Goal: Information Seeking & Learning: Learn about a topic

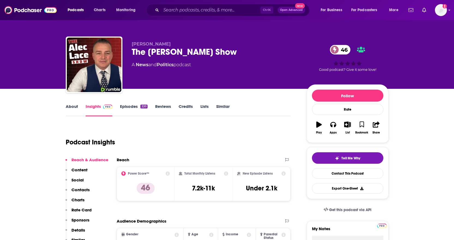
drag, startPoint x: 193, startPoint y: 10, endPoint x: 183, endPoint y: 5, distance: 10.7
click at [193, 9] on input "Search podcasts, credits, & more..." at bounding box center [210, 10] width 99 height 9
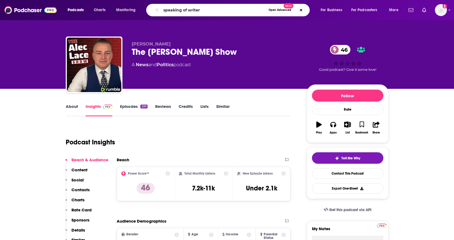
type input "speaking of writers"
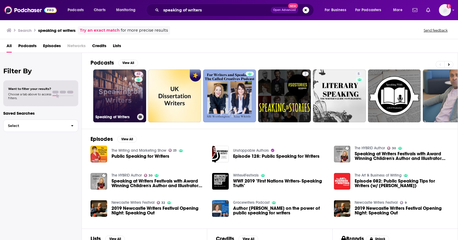
click at [110, 96] on link "42 Speaking of Writers" at bounding box center [119, 95] width 53 height 53
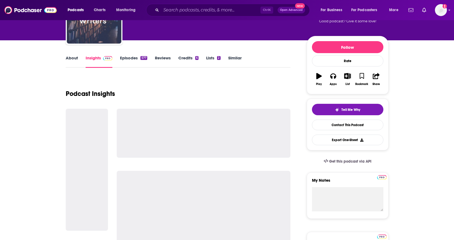
scroll to position [55, 0]
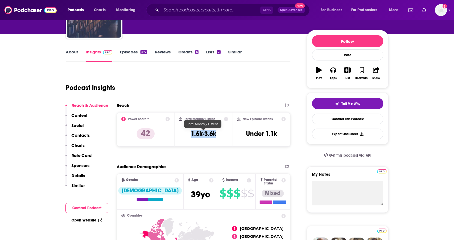
drag, startPoint x: 219, startPoint y: 135, endPoint x: 179, endPoint y: 133, distance: 40.1
click at [179, 133] on div "Total Monthly Listens 1.6k-3.6k" at bounding box center [203, 129] width 49 height 25
click at [215, 90] on div "Podcast Insights" at bounding box center [176, 85] width 220 height 28
drag, startPoint x: 191, startPoint y: 134, endPoint x: 221, endPoint y: 135, distance: 30.3
click at [221, 135] on div "Total Monthly Listens 1.6k-3.6k" at bounding box center [203, 129] width 49 height 25
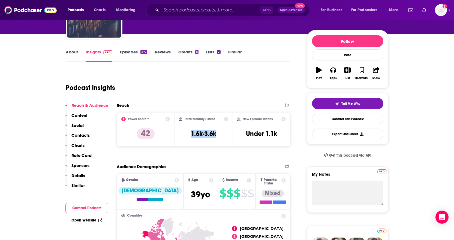
copy h3 "1.6k-3.6k"
click at [213, 83] on div "Podcast Insights" at bounding box center [176, 85] width 220 height 28
click at [74, 50] on link "About" at bounding box center [72, 55] width 12 height 13
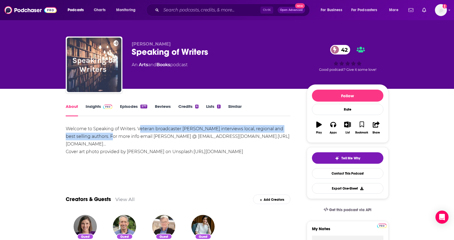
drag, startPoint x: 138, startPoint y: 128, endPoint x: 100, endPoint y: 137, distance: 39.3
click at [100, 137] on div "Welcome to Speaking of Writers. Veteran broadcaster [PERSON_NAME] interviews lo…" at bounding box center [178, 140] width 225 height 31
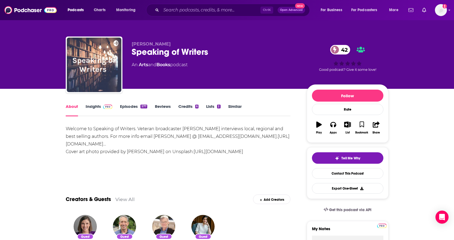
click at [136, 130] on div "Welcome to Speaking of Writers. Veteran broadcaster [PERSON_NAME] interviews lo…" at bounding box center [178, 140] width 225 height 31
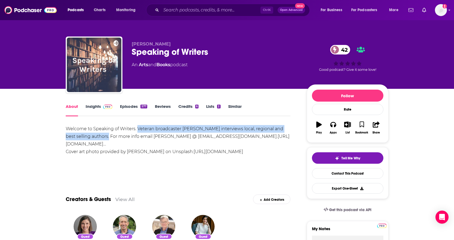
drag, startPoint x: 138, startPoint y: 128, endPoint x: 97, endPoint y: 137, distance: 42.4
click at [98, 137] on div "Welcome to Speaking of Writers. Veteran broadcaster [PERSON_NAME] interviews lo…" at bounding box center [178, 140] width 225 height 31
copy div "Veteran broadcaster [PERSON_NAME] interviews local, regional and best selling a…"
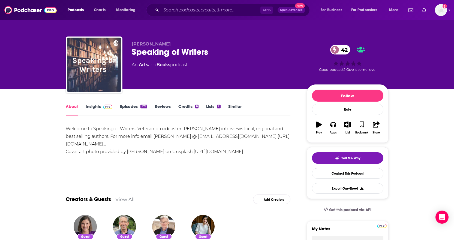
drag, startPoint x: 111, startPoint y: 137, endPoint x: 117, endPoint y: 137, distance: 5.5
click at [111, 137] on div "Welcome to Speaking of Writers. Veteran broadcaster [PERSON_NAME] interviews lo…" at bounding box center [178, 140] width 225 height 31
click at [87, 107] on link "Insights" at bounding box center [99, 110] width 27 height 13
